Goal: Transaction & Acquisition: Purchase product/service

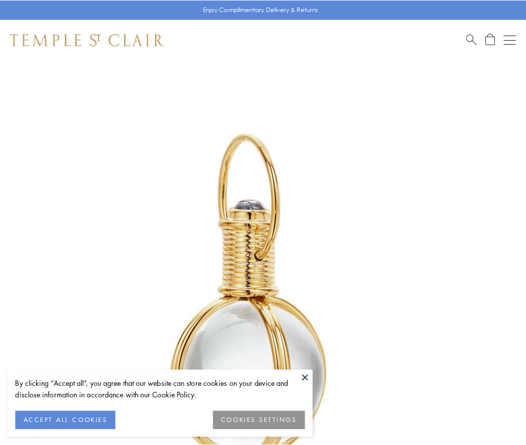
scroll to position [262, 0]
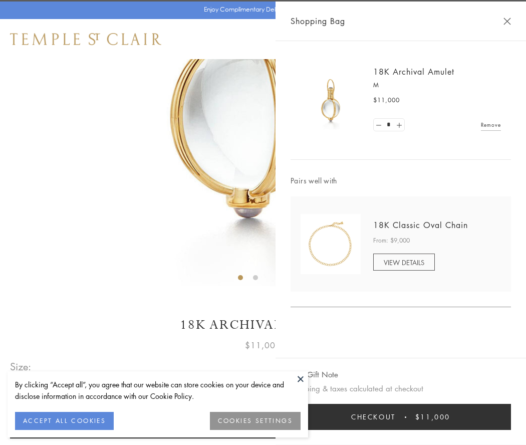
click at [401, 417] on button "Checkout $11,000" at bounding box center [401, 417] width 220 height 26
